Goal: Information Seeking & Learning: Learn about a topic

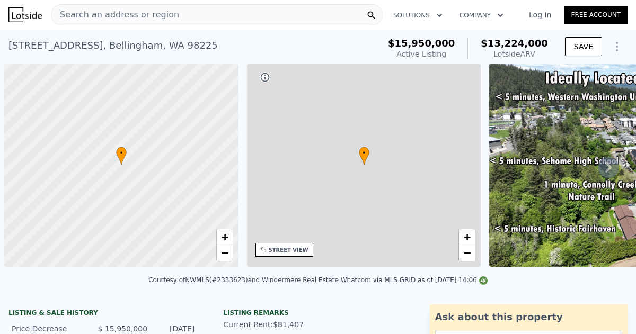
scroll to position [0, 4]
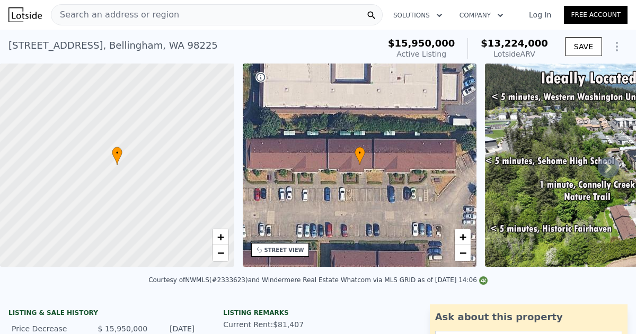
click at [538, 12] on link "Log In" at bounding box center [540, 15] width 48 height 11
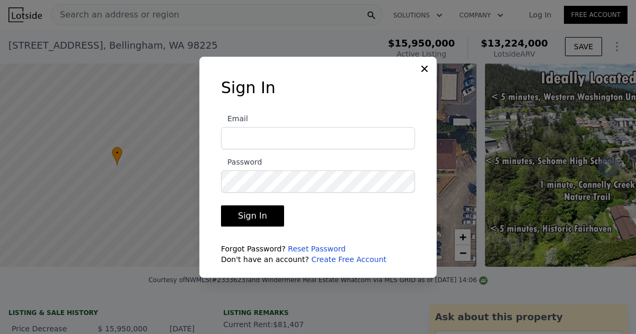
type input "[EMAIL_ADDRESS][DOMAIN_NAME]"
click at [251, 219] on button "Sign In" at bounding box center [252, 216] width 63 height 21
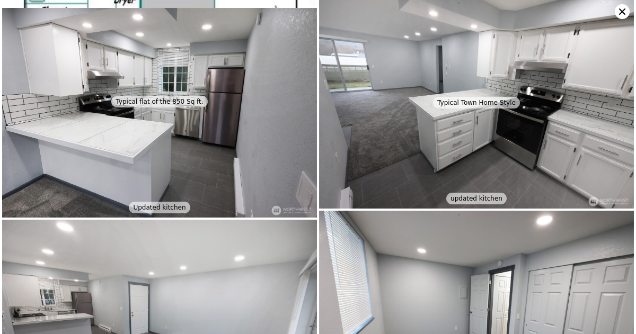
scroll to position [1421, 0]
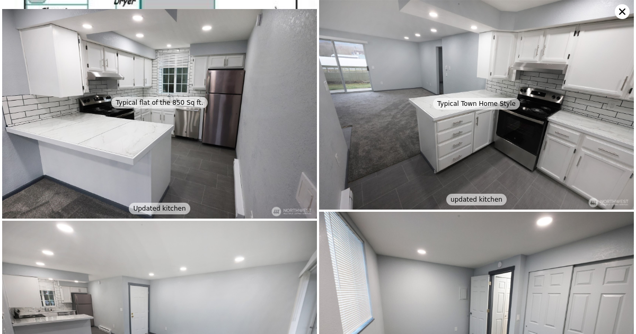
click at [621, 12] on icon at bounding box center [621, 11] width 15 height 15
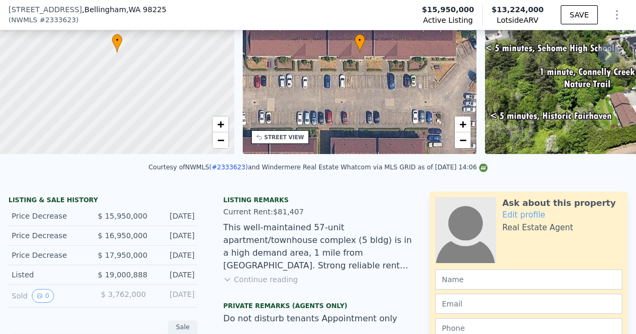
scroll to position [111, 0]
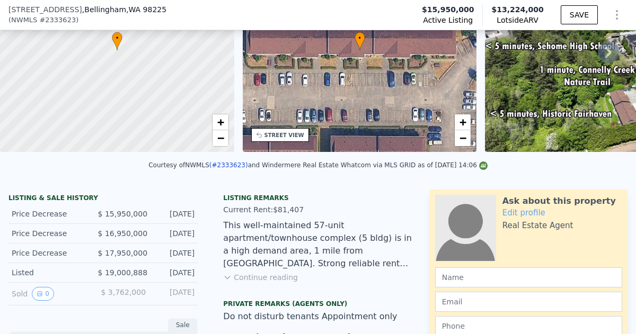
click at [263, 278] on button "Continue reading" at bounding box center [260, 277] width 75 height 11
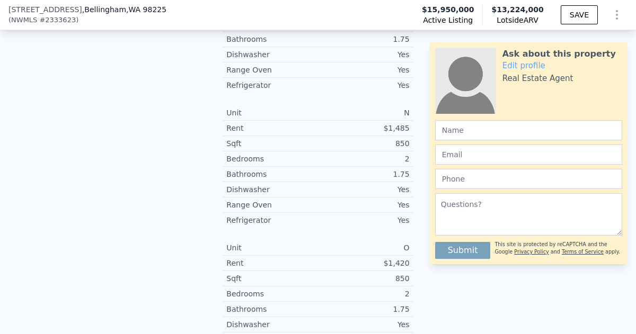
scroll to position [1802, 0]
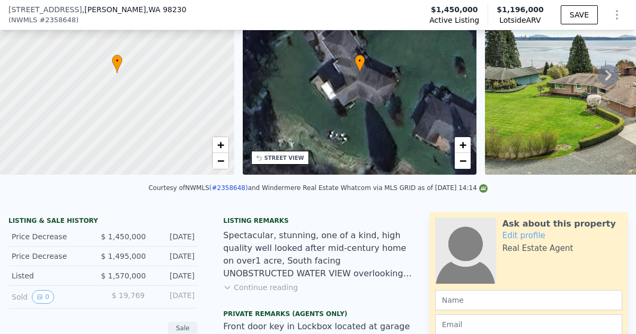
scroll to position [105, 0]
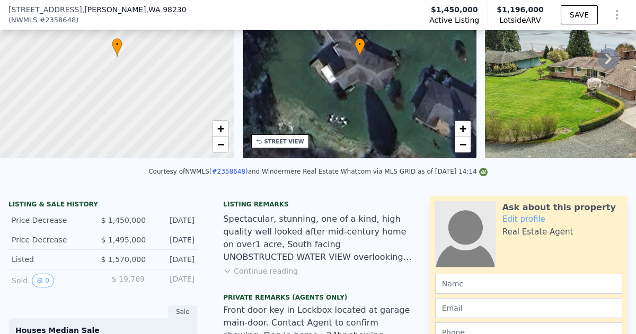
click at [272, 268] on button "Continue reading" at bounding box center [260, 271] width 75 height 11
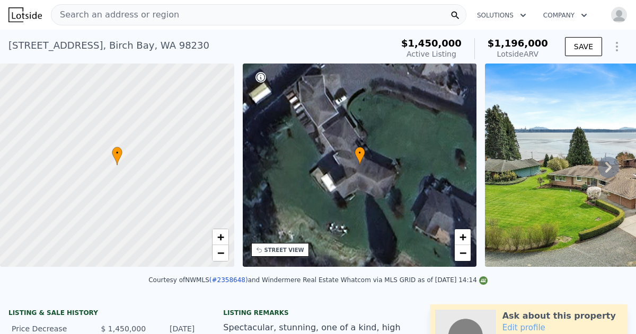
scroll to position [1, 0]
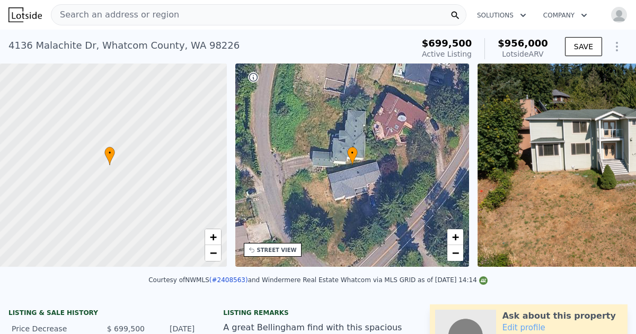
scroll to position [0, 4]
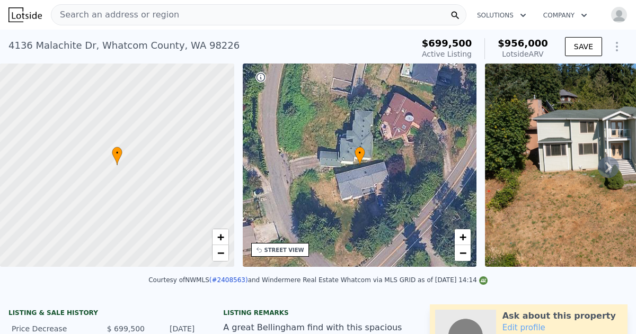
click at [616, 182] on img at bounding box center [638, 165] width 306 height 203
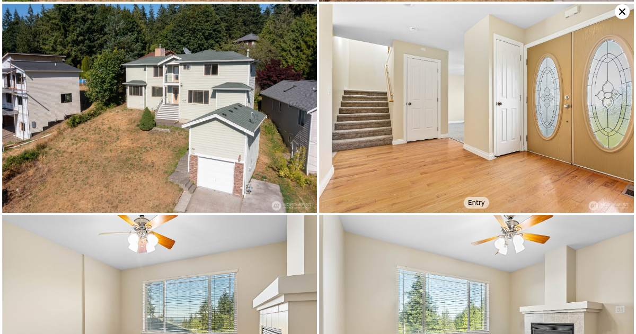
scroll to position [211, 0]
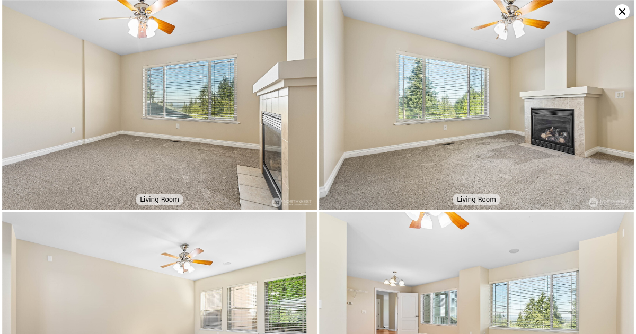
click at [616, 182] on img at bounding box center [476, 105] width 315 height 210
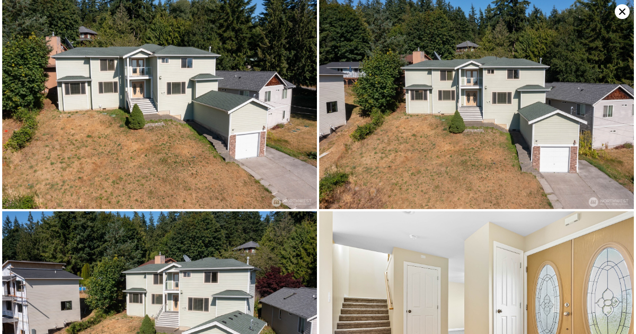
scroll to position [0, 0]
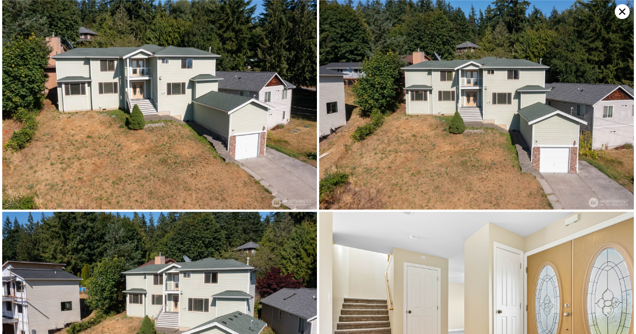
click at [618, 11] on icon at bounding box center [621, 11] width 15 height 15
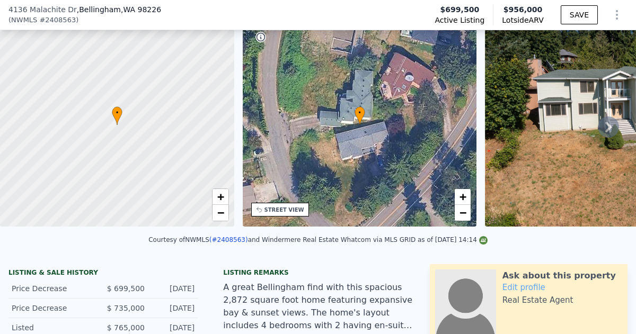
scroll to position [179, 0]
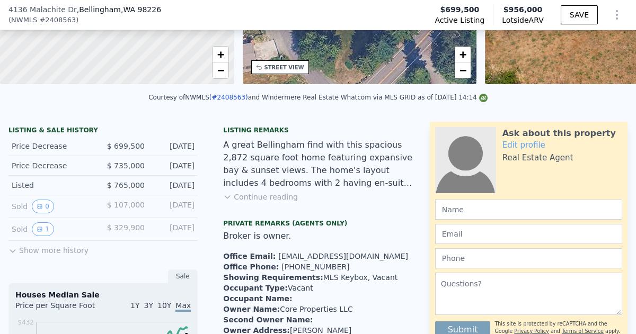
click at [256, 200] on button "Continue reading" at bounding box center [260, 197] width 75 height 11
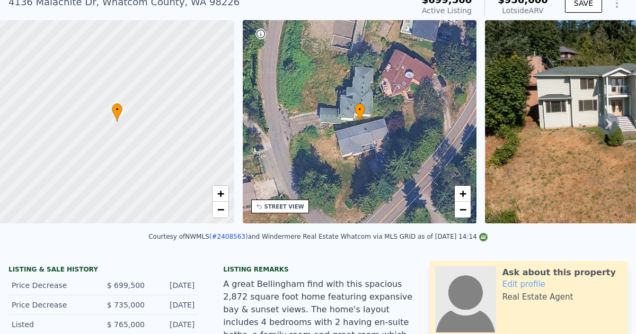
scroll to position [44, 0]
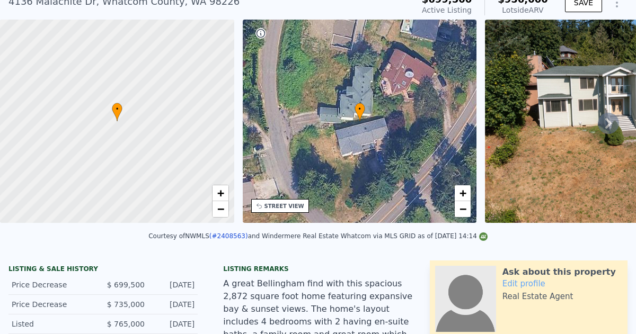
click at [294, 186] on div "• + −" at bounding box center [360, 121] width 234 height 203
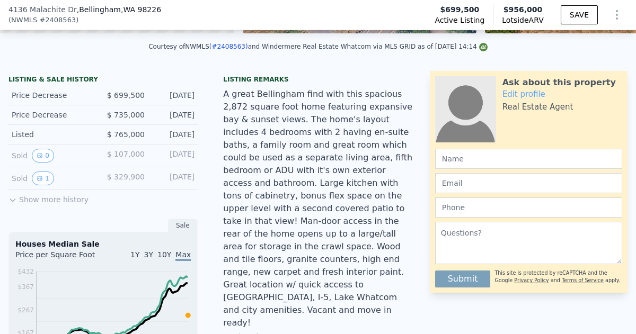
scroll to position [0, 0]
